Goal: Information Seeking & Learning: Learn about a topic

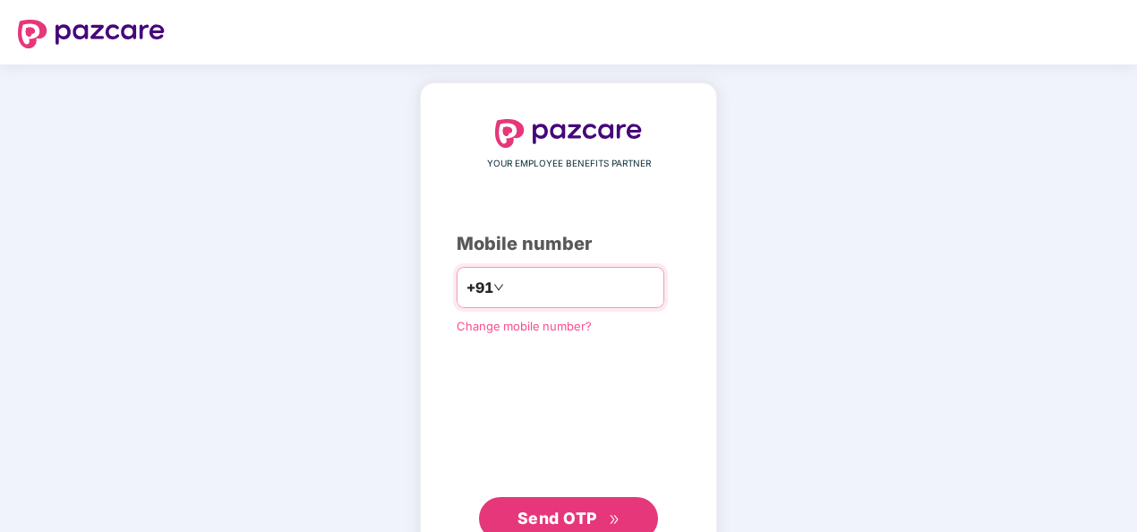
click at [580, 281] on input "**" at bounding box center [581, 287] width 147 height 29
click at [457, 381] on div "YOUR EMPLOYEE BENEFITS PARTNER Mobile number +91 ** Change mobile number? Send …" at bounding box center [569, 329] width 224 height 421
click at [541, 287] on input "**" at bounding box center [581, 287] width 147 height 29
type input "**********"
click at [568, 509] on span "Send OTP" at bounding box center [558, 518] width 80 height 19
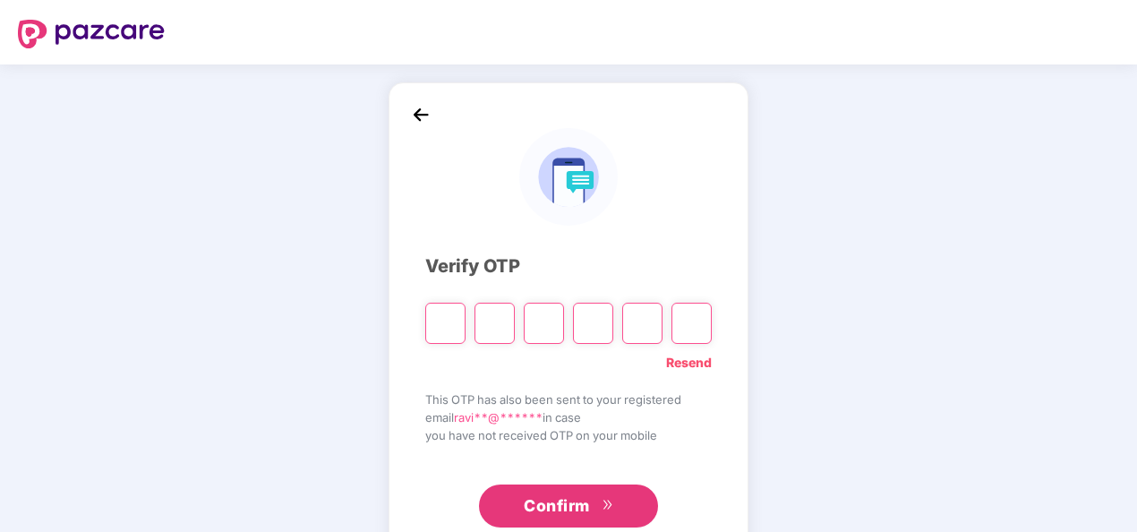
type input "*"
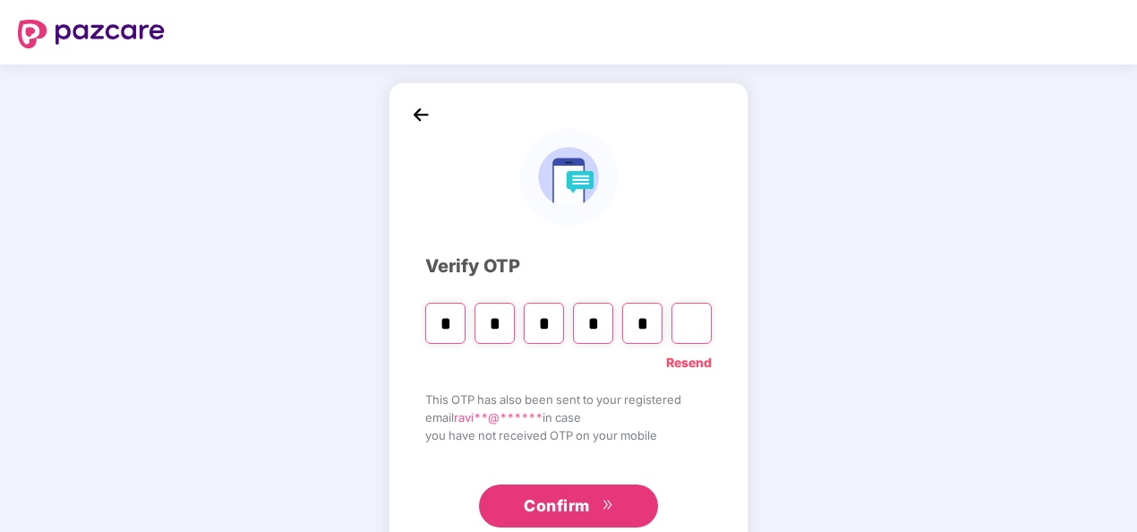
type input "*"
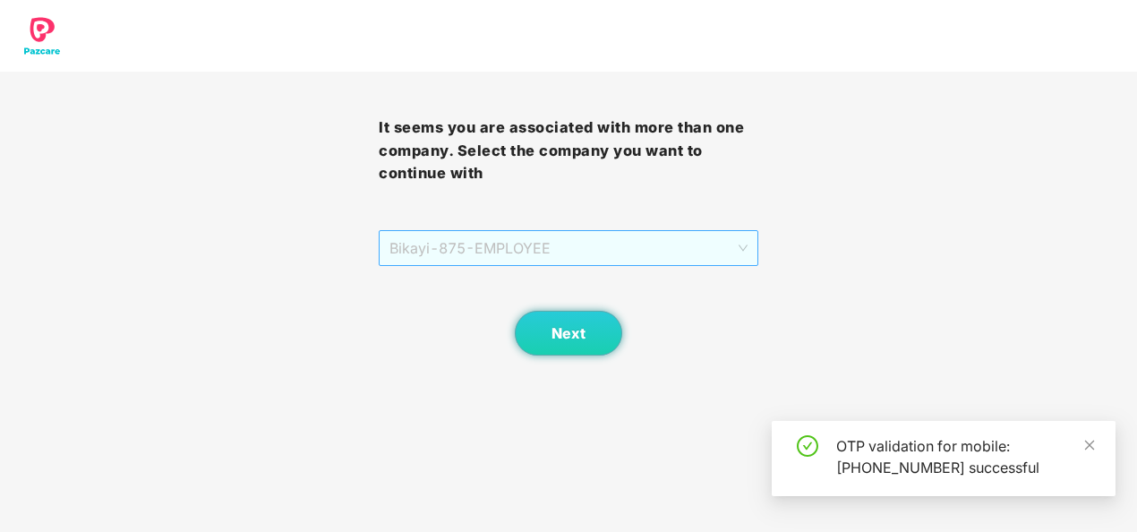
click at [561, 247] on span "Bikayi - 875 - EMPLOYEE" at bounding box center [568, 248] width 357 height 34
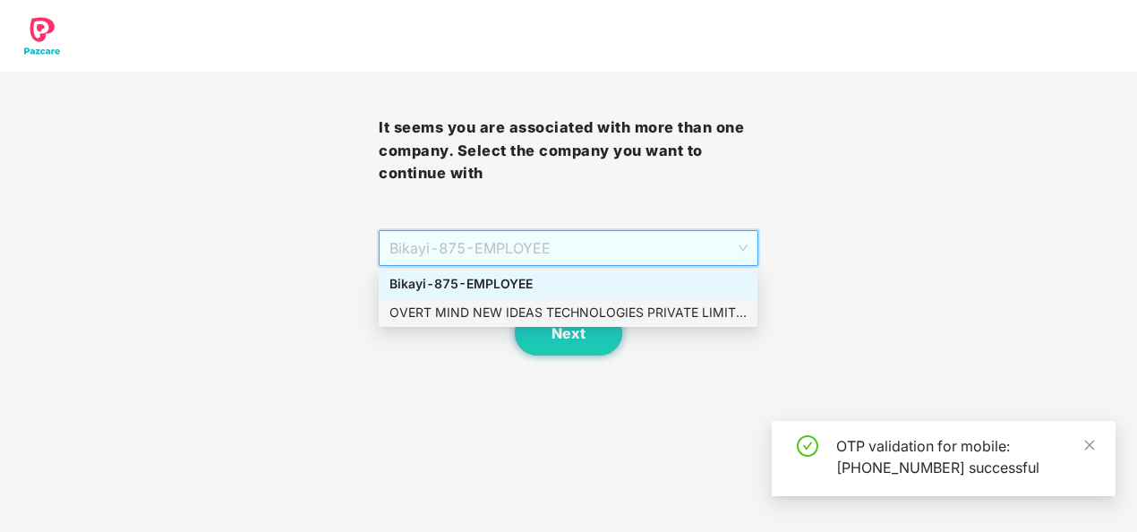
click at [515, 314] on div "OVERT MIND NEW IDEAS TECHNOLOGIES PRIVATE LIMITED - OMNITPL097 - EMPLOYEE" at bounding box center [568, 313] width 357 height 20
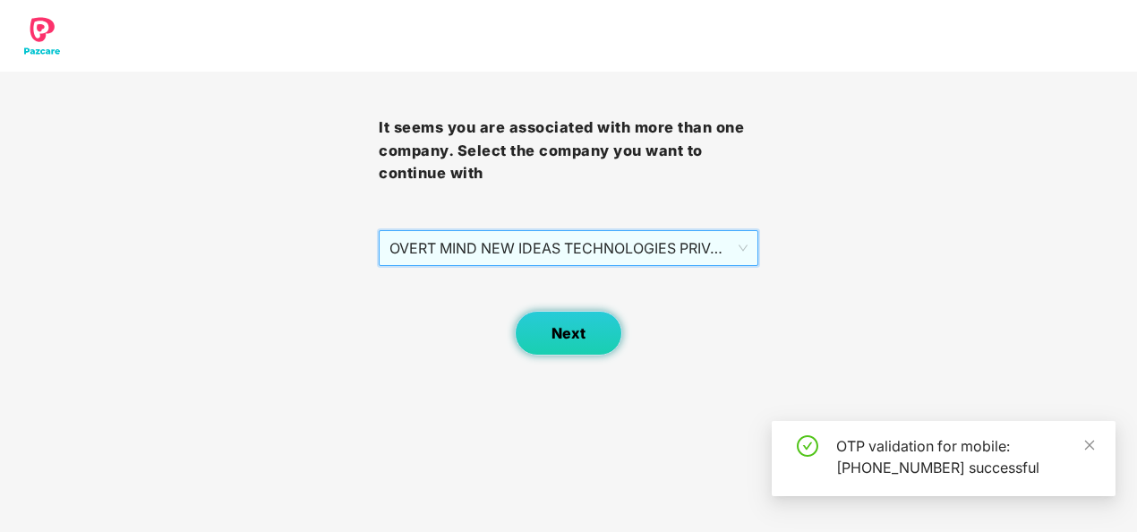
click at [554, 326] on span "Next" at bounding box center [569, 333] width 34 height 17
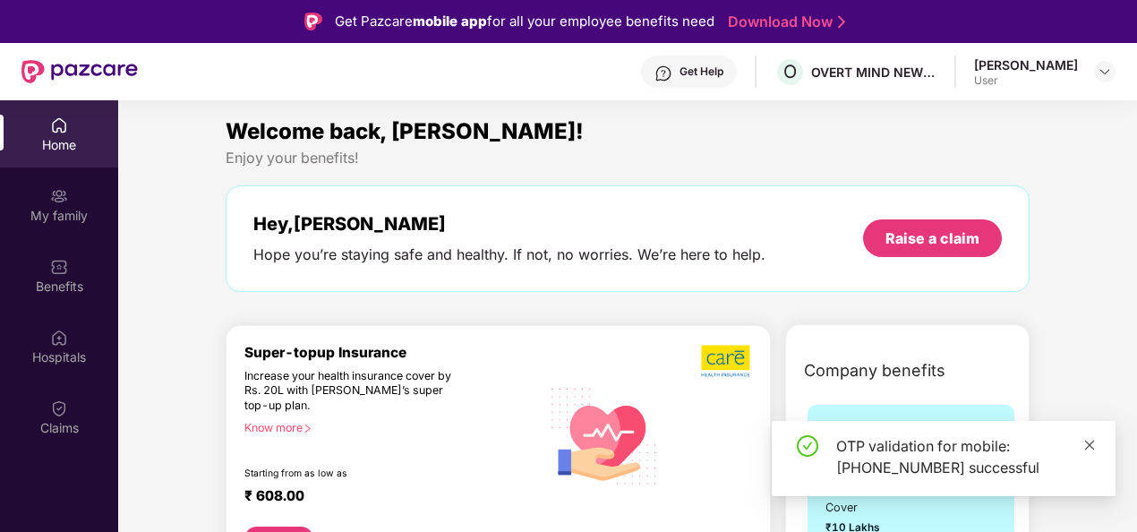
click at [1093, 446] on icon "close" at bounding box center [1090, 445] width 13 height 13
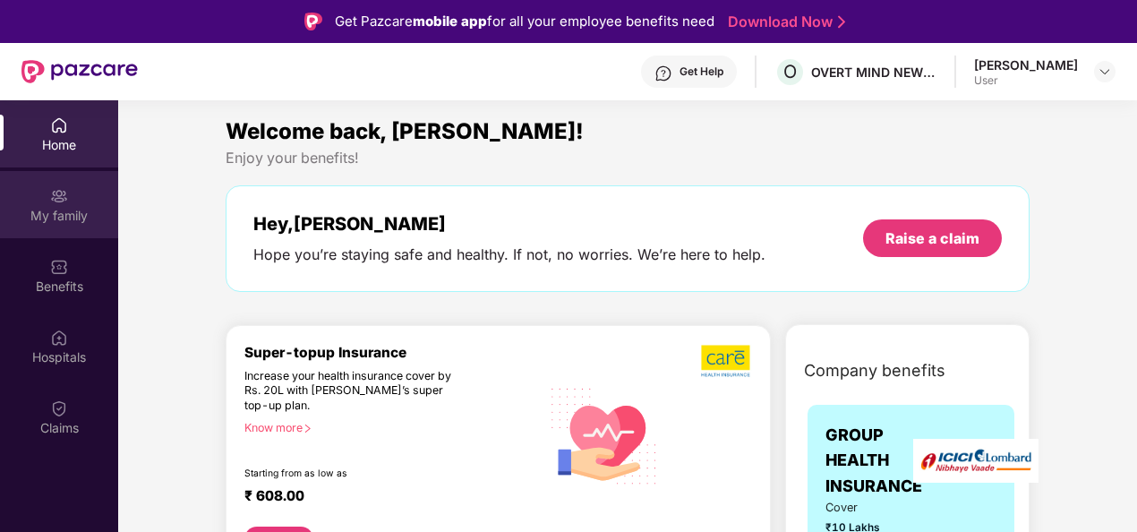
click at [60, 209] on div "My family" at bounding box center [59, 216] width 118 height 18
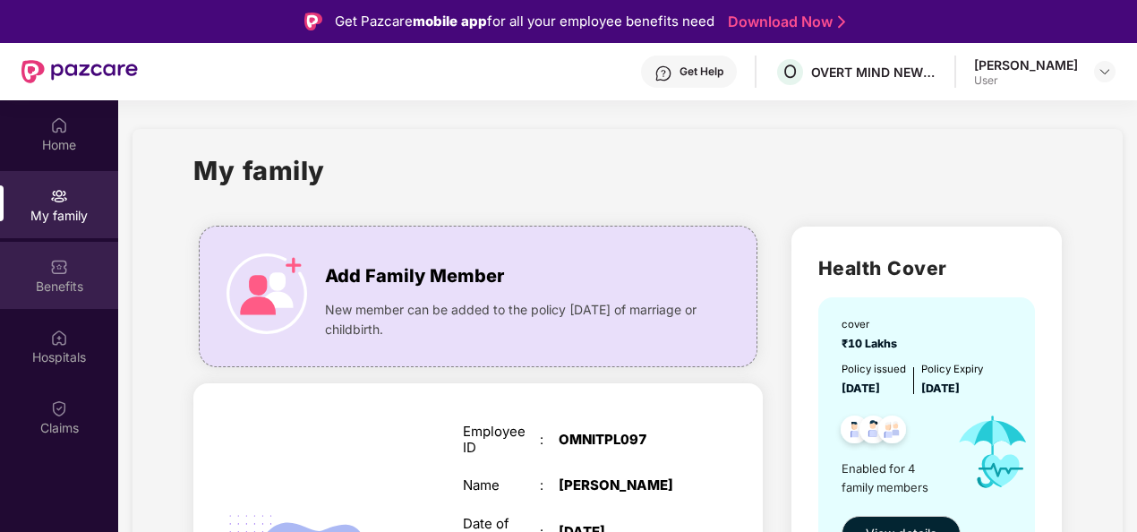
click at [55, 274] on img at bounding box center [59, 267] width 18 height 18
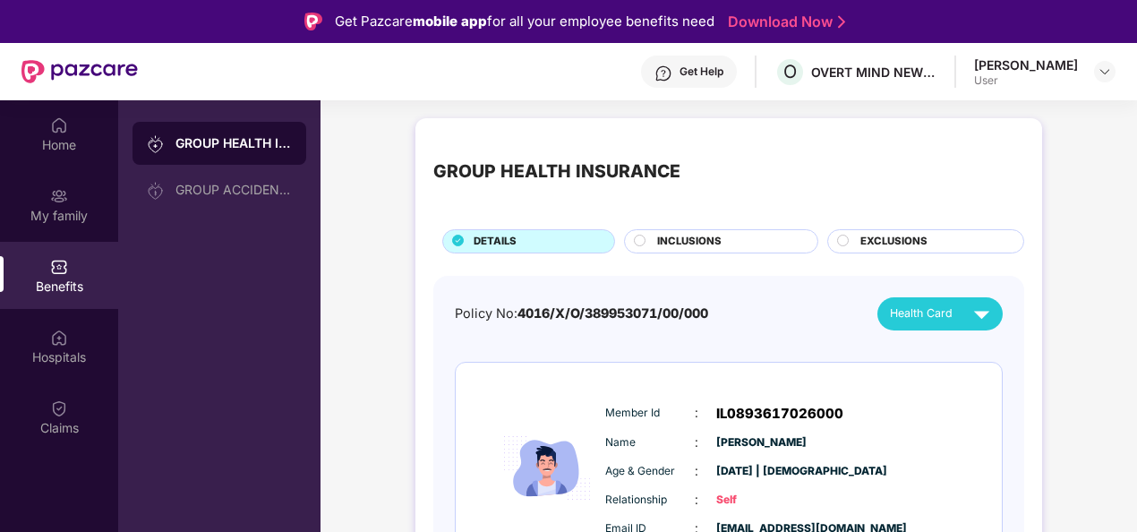
click at [769, 238] on div "INCLUSIONS" at bounding box center [728, 243] width 160 height 19
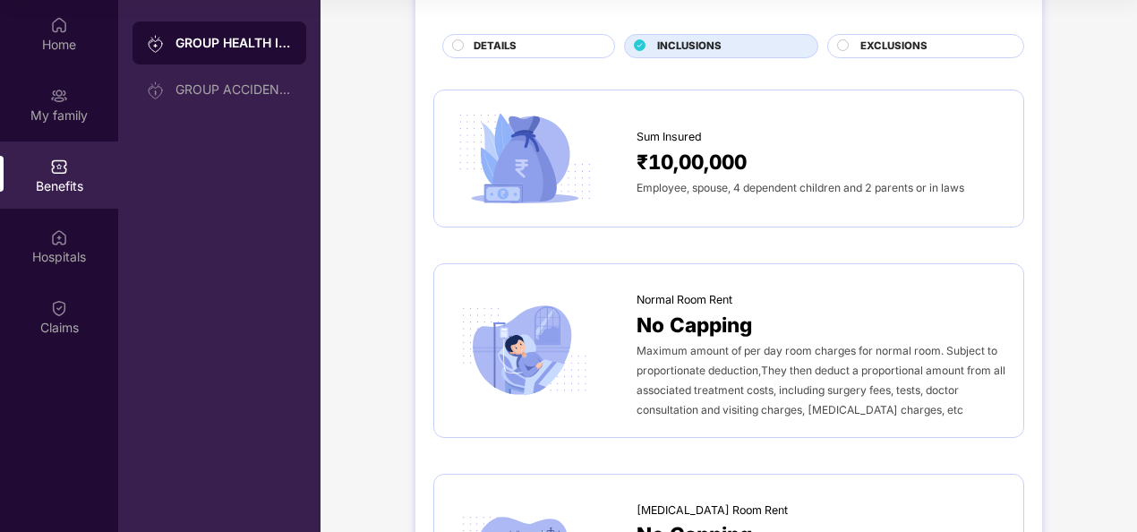
scroll to position [5, 0]
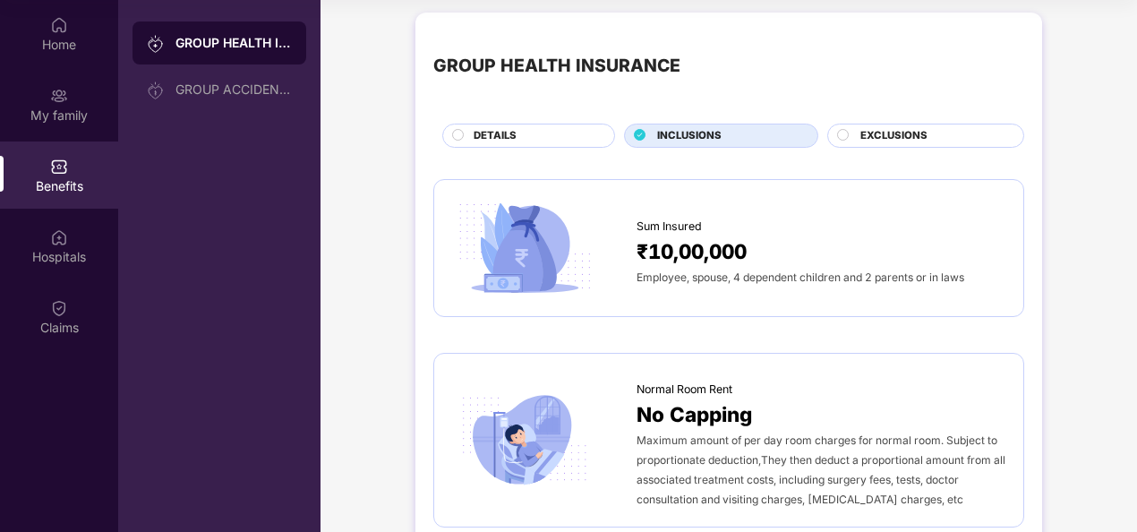
click at [906, 134] on span "EXCLUSIONS" at bounding box center [894, 136] width 67 height 16
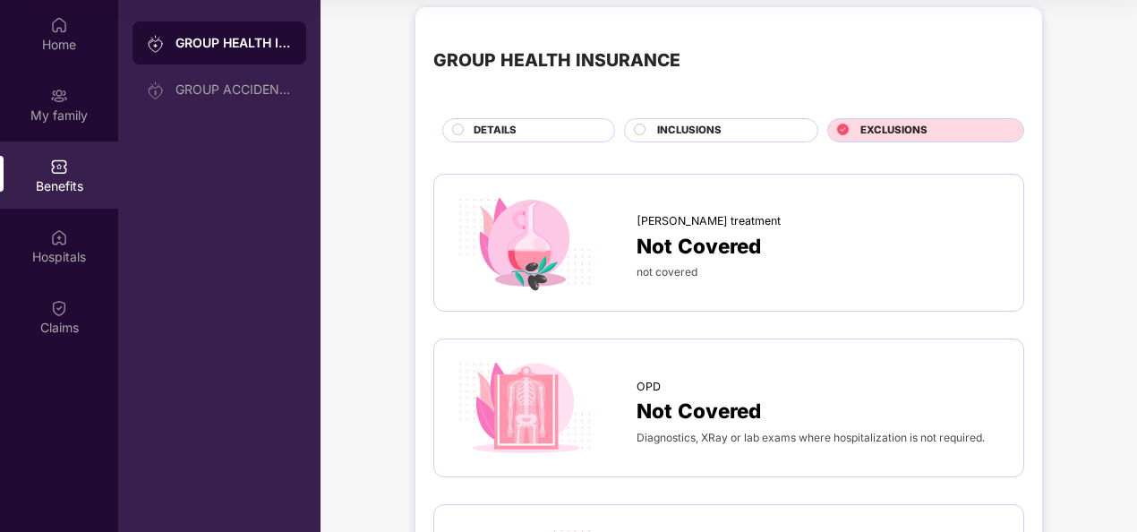
scroll to position [0, 0]
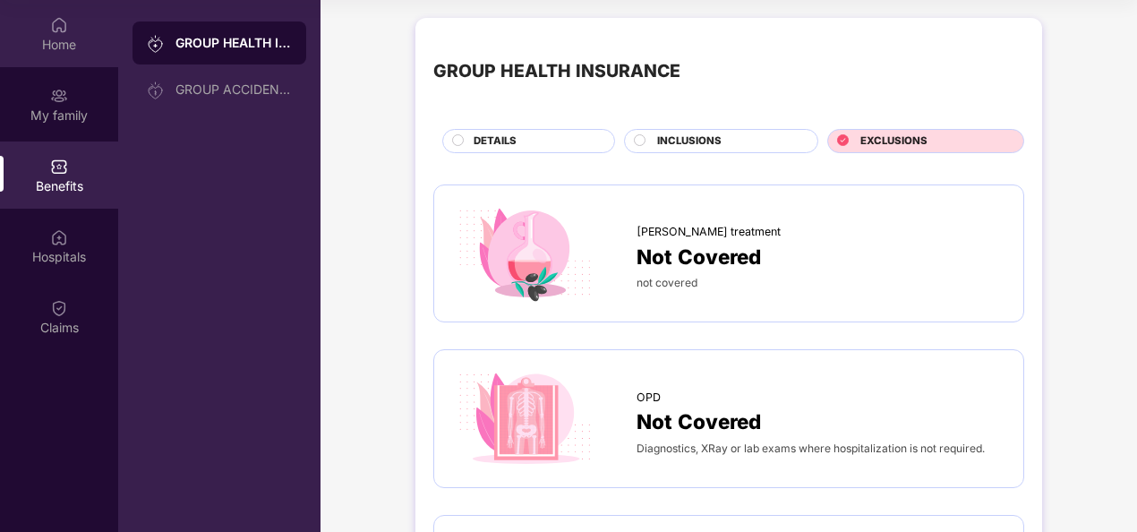
click at [66, 47] on div "Home" at bounding box center [59, 45] width 118 height 18
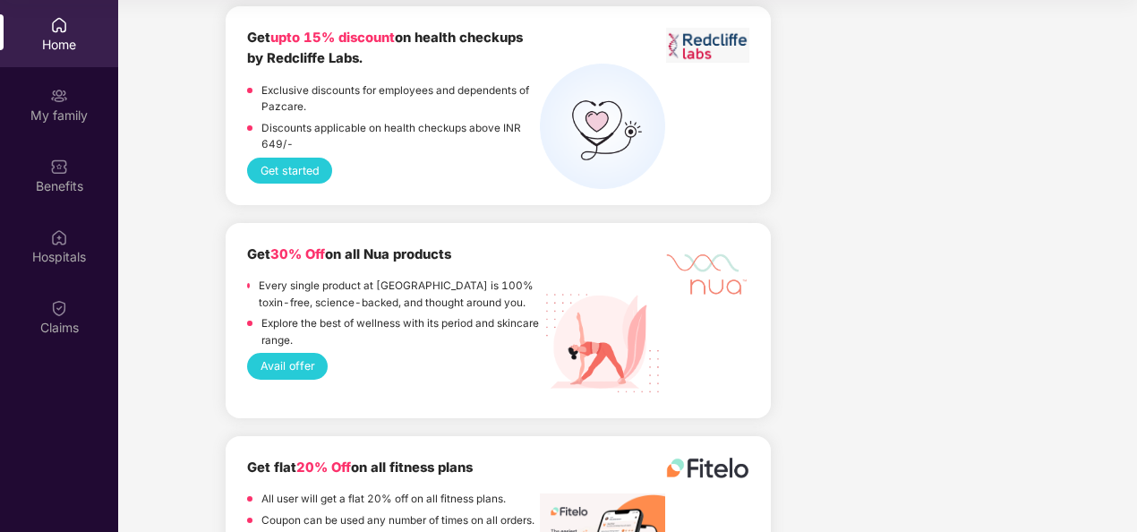
scroll to position [3583, 0]
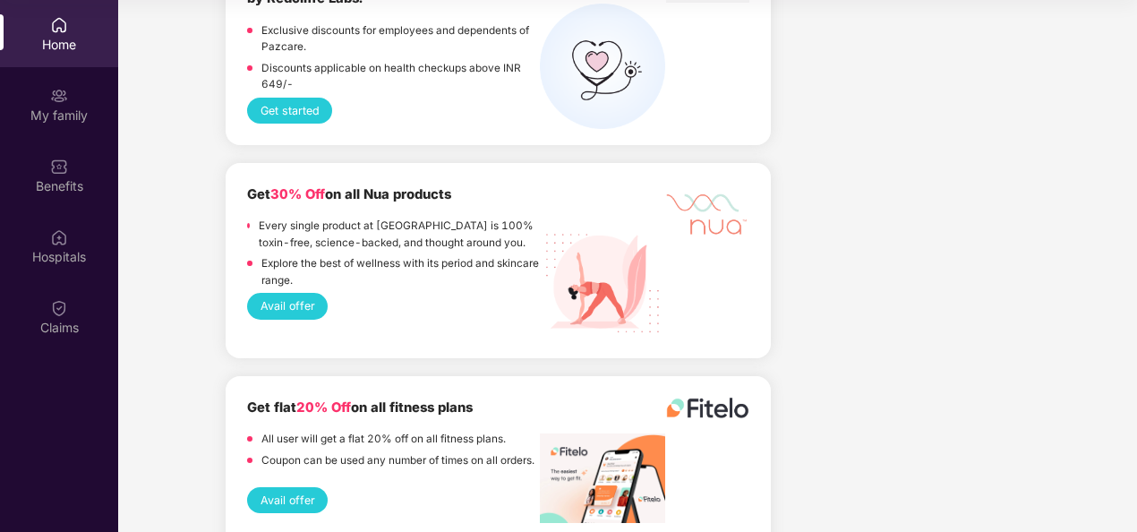
drag, startPoint x: 838, startPoint y: 202, endPoint x: 742, endPoint y: 152, distance: 109.0
click at [742, 163] on div "Get 30% Off on all Nua products Every single product at Nua is 100% toxin-free,…" at bounding box center [498, 260] width 545 height 195
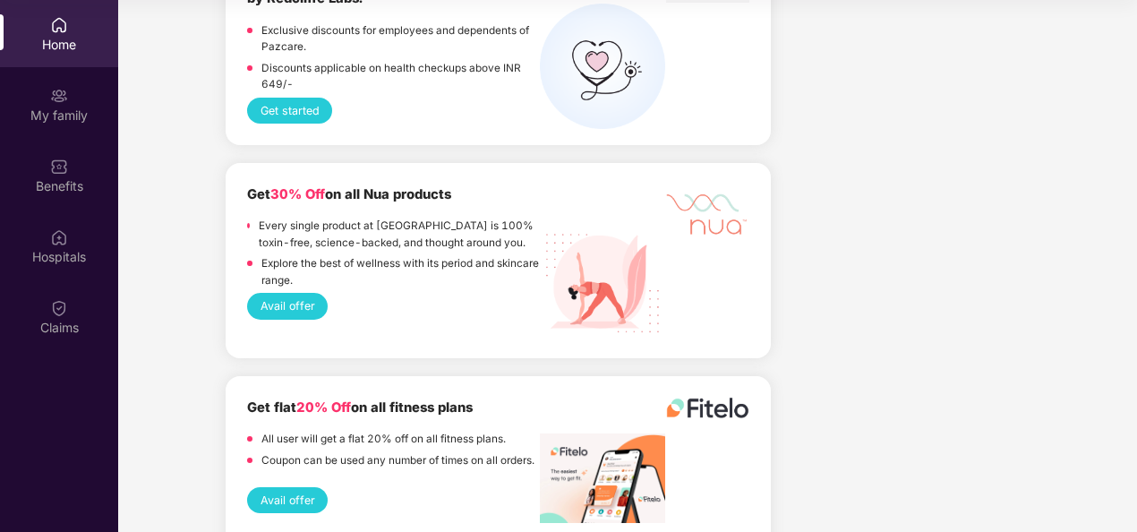
drag, startPoint x: 742, startPoint y: 154, endPoint x: 906, endPoint y: 267, distance: 199.7
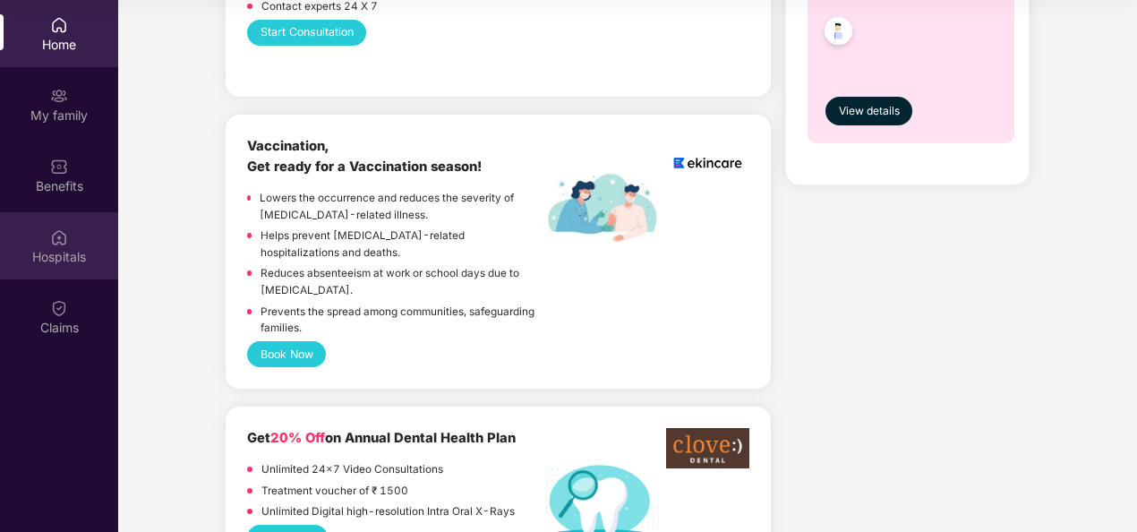
scroll to position [1075, 0]
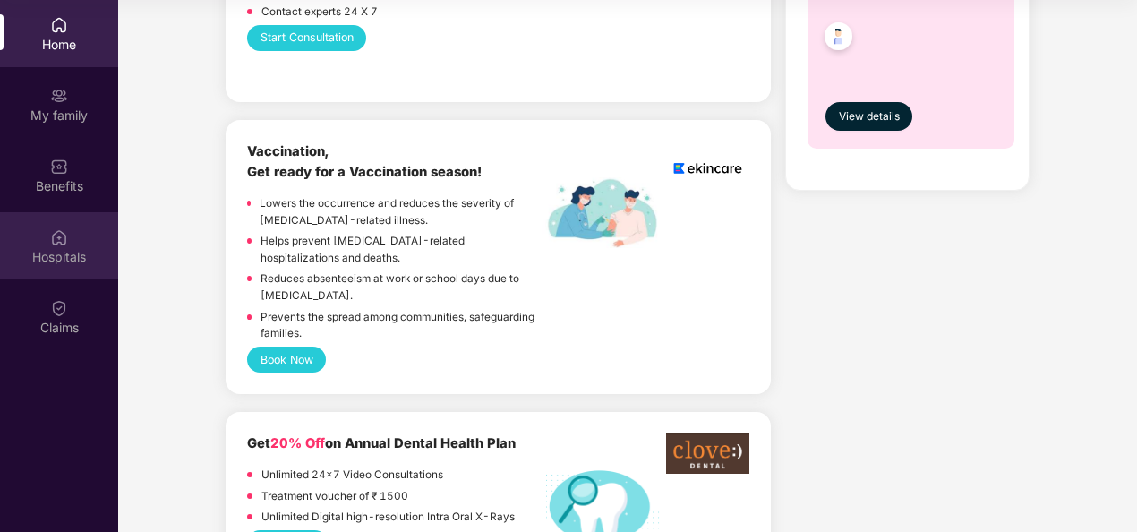
click at [64, 238] on img at bounding box center [59, 237] width 18 height 18
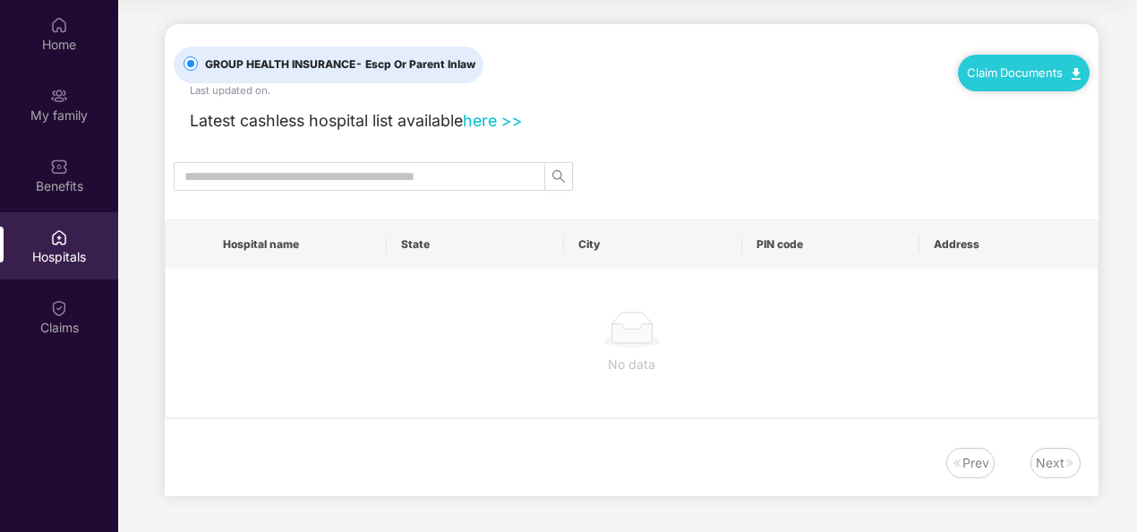
scroll to position [0, 0]
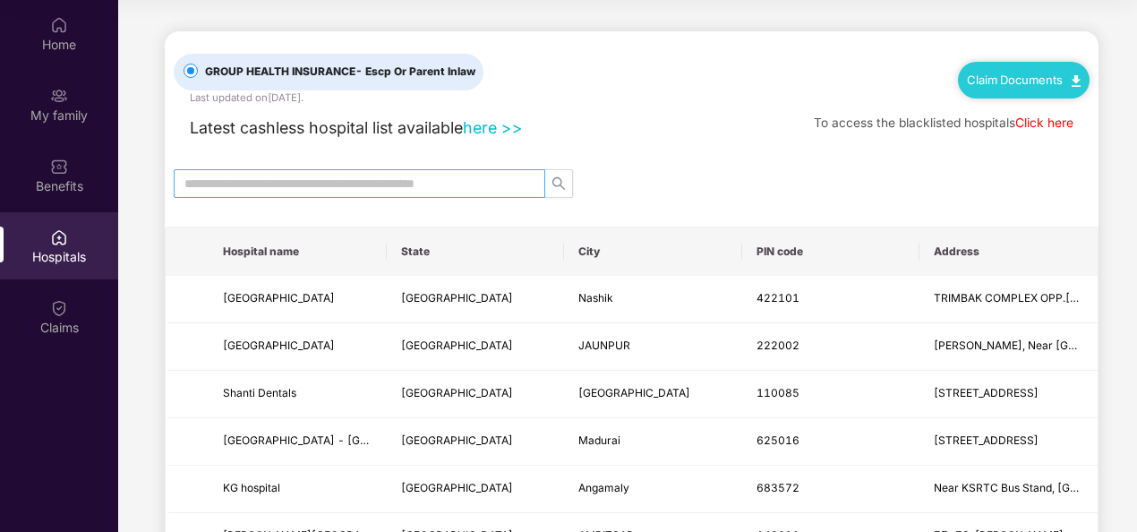
click at [450, 188] on input "text" at bounding box center [353, 184] width 336 height 20
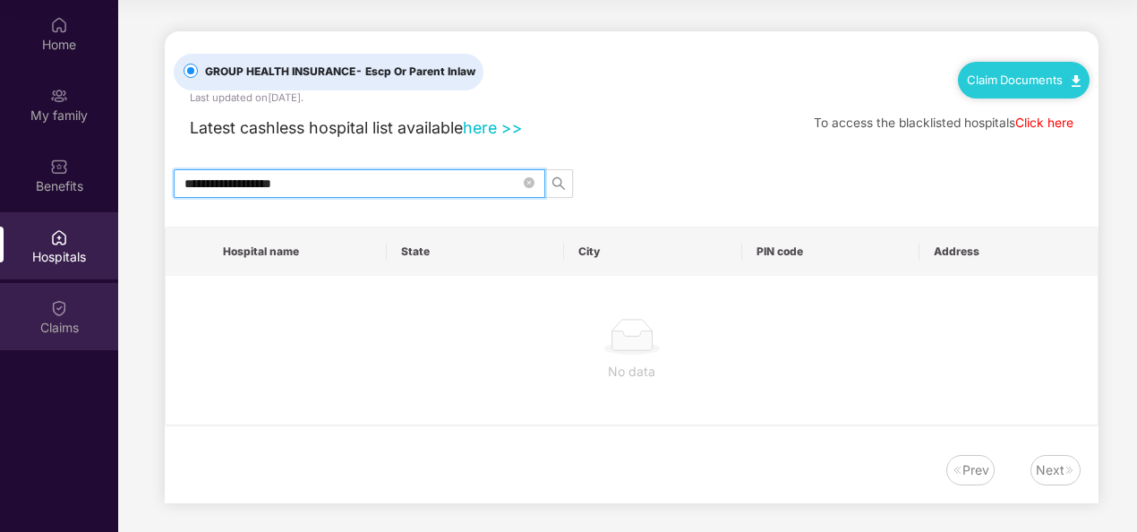
type input "**********"
click at [60, 314] on img at bounding box center [59, 308] width 18 height 18
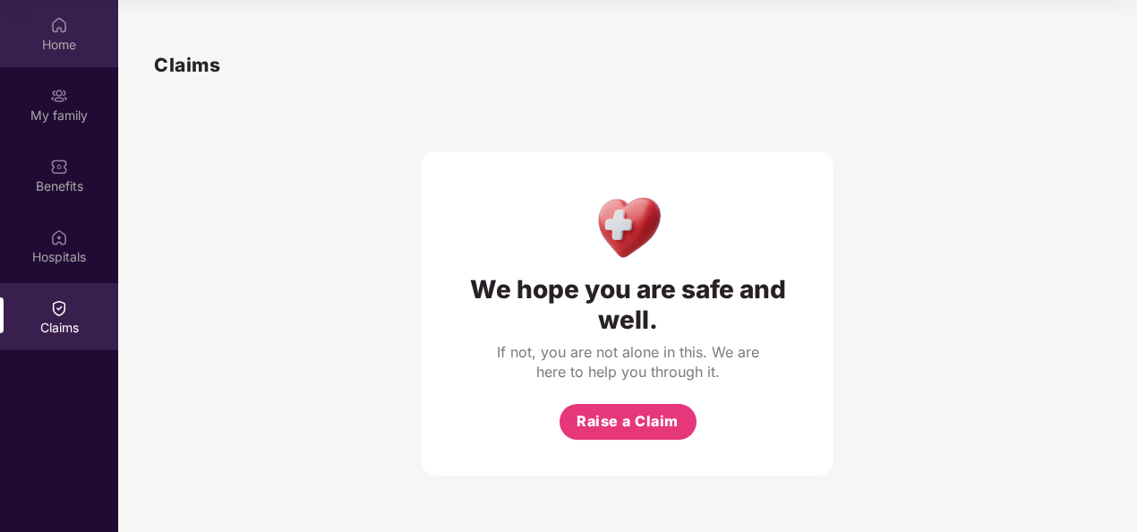
click at [56, 41] on div "Home" at bounding box center [59, 45] width 118 height 18
